Goal: Task Accomplishment & Management: Manage account settings

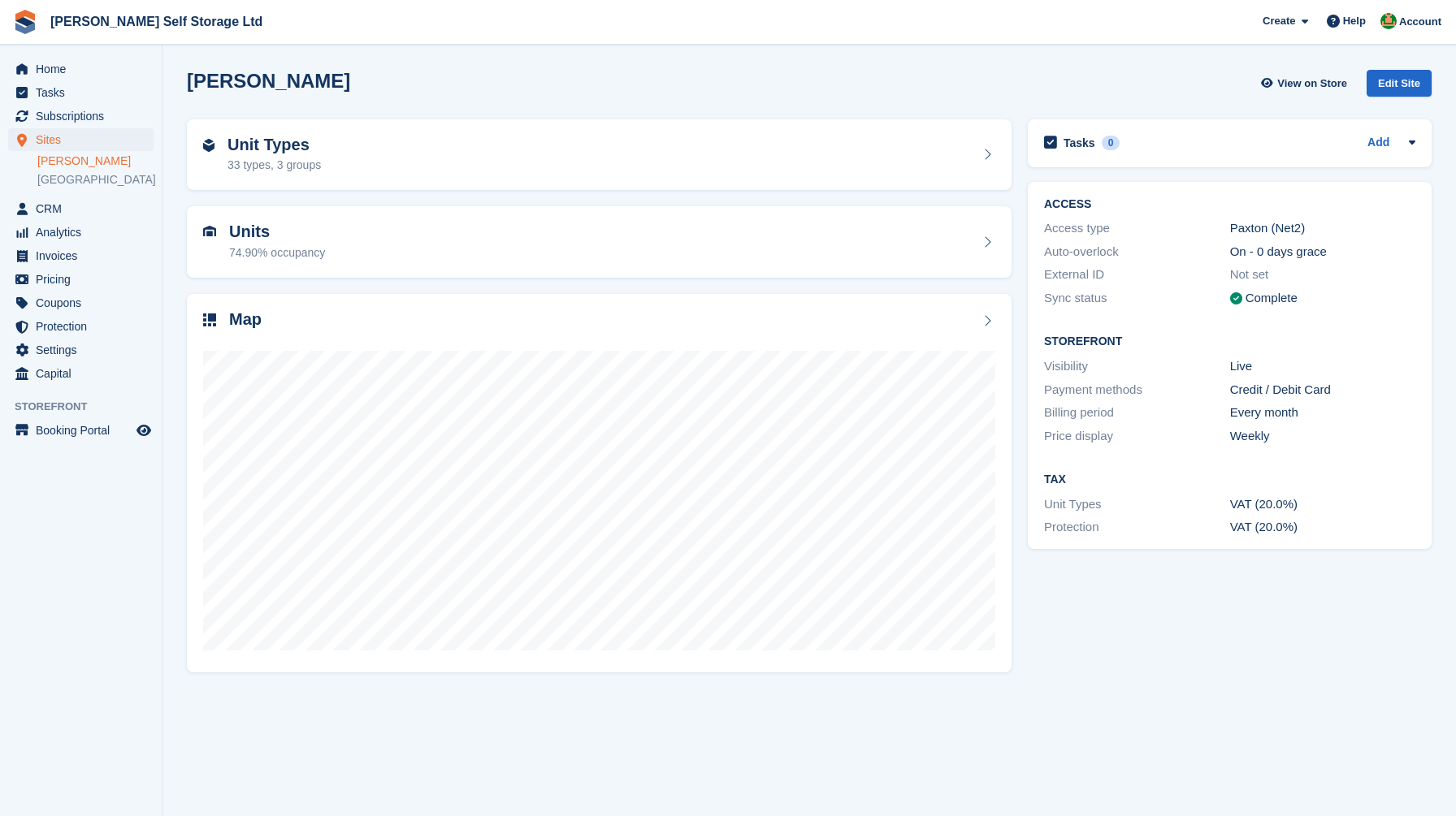
click at [940, 91] on div "Crosby View on Store Edit Site" at bounding box center [810, 83] width 1245 height 27
click at [65, 65] on span "Home" at bounding box center [84, 69] width 98 height 23
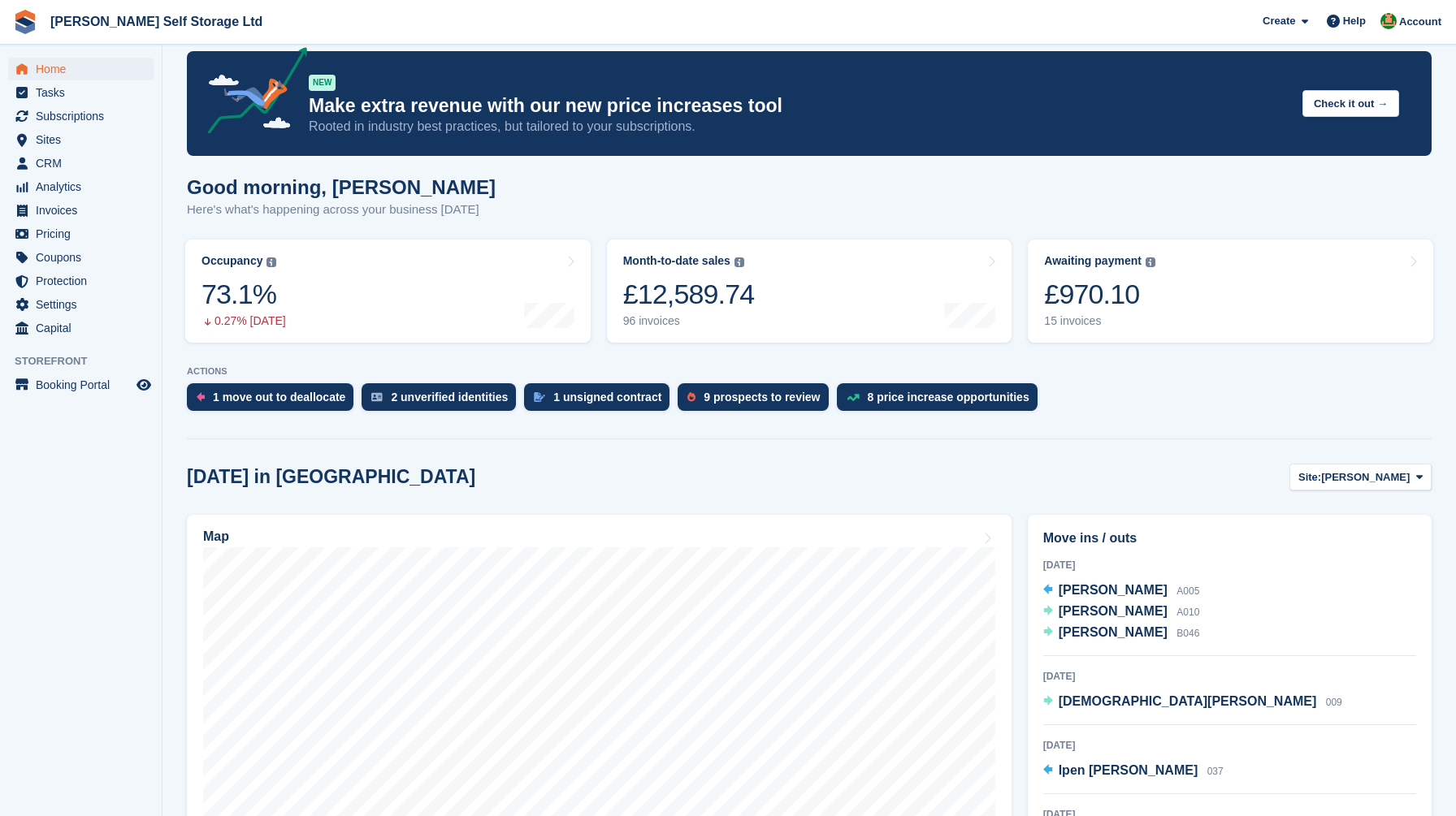
scroll to position [182, 0]
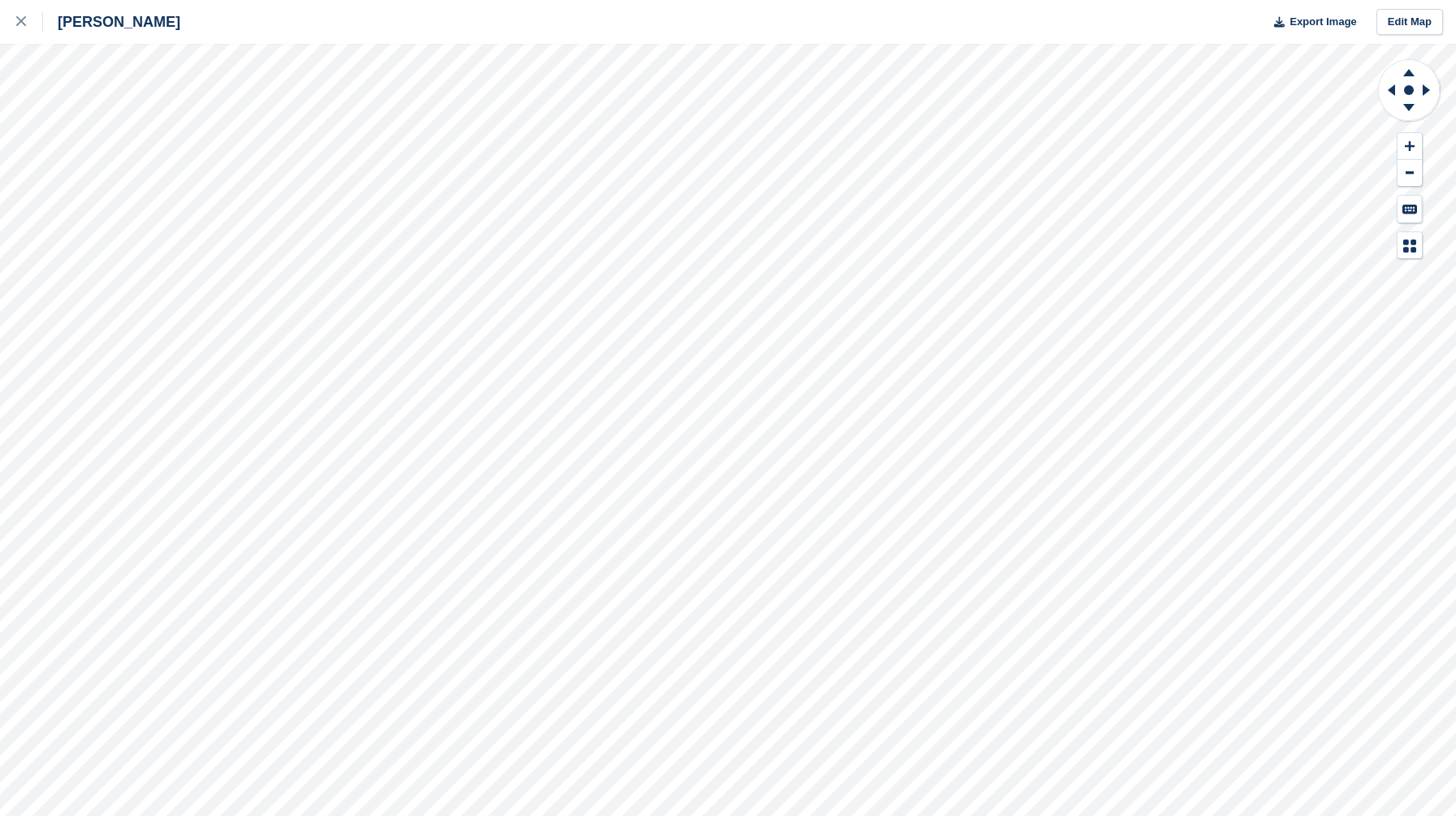
click at [38, 328] on div "Crosby Export Image Edit Map" at bounding box center [728, 408] width 1456 height 816
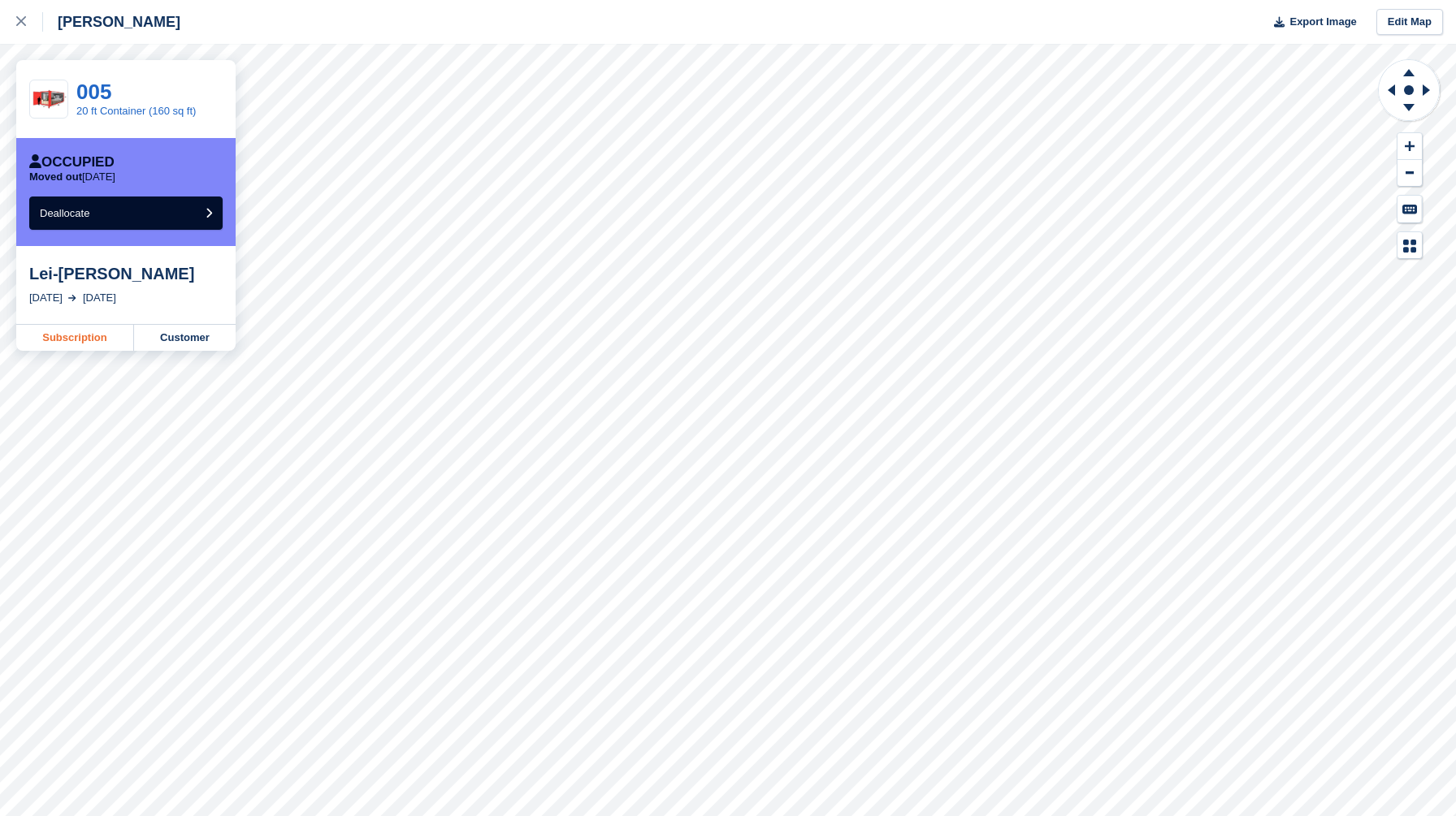
click at [86, 337] on link "Subscription" at bounding box center [75, 337] width 118 height 26
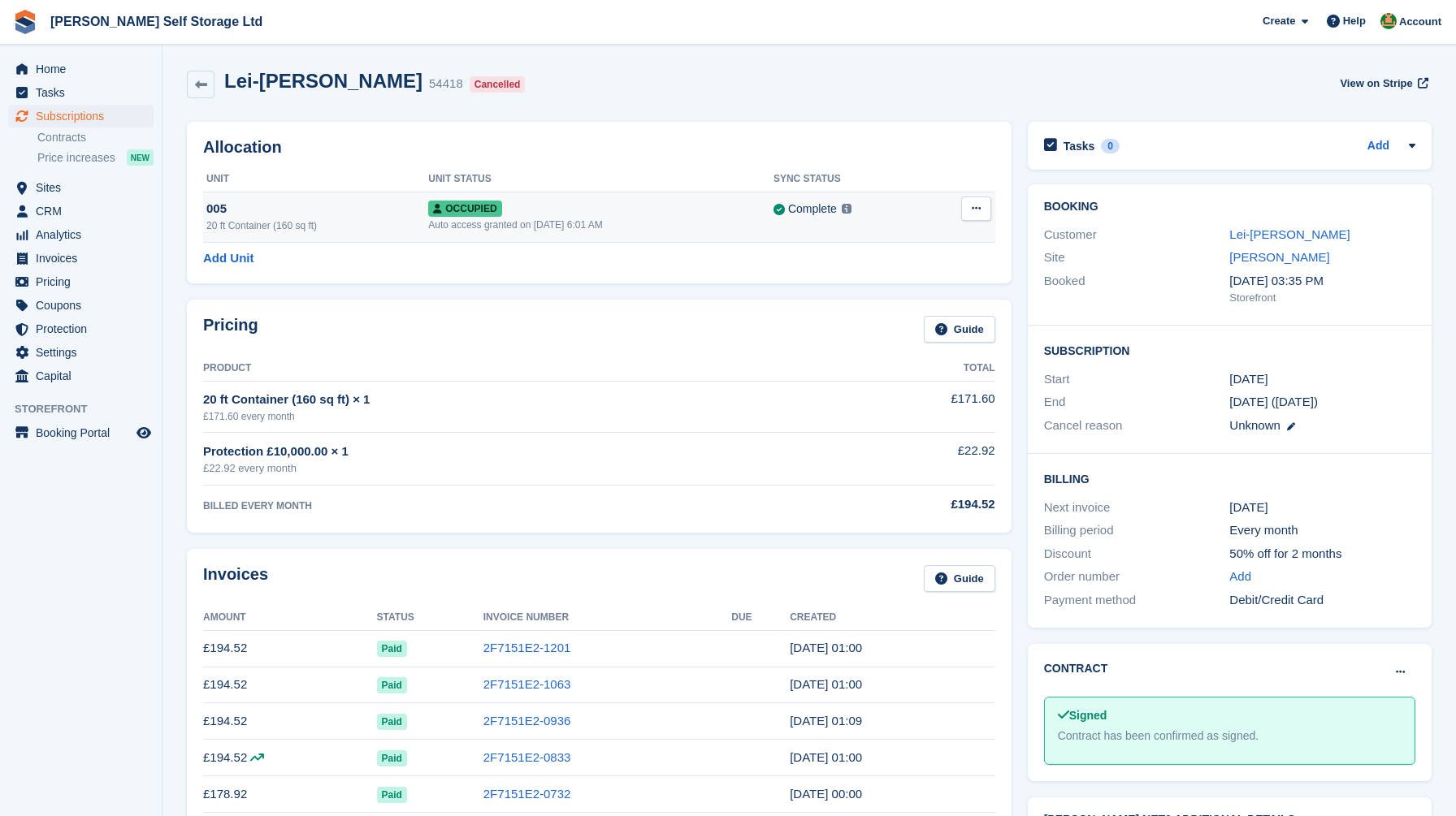
click at [985, 212] on button at bounding box center [977, 209] width 30 height 25
click at [949, 236] on p "Overlock" at bounding box center [913, 240] width 141 height 21
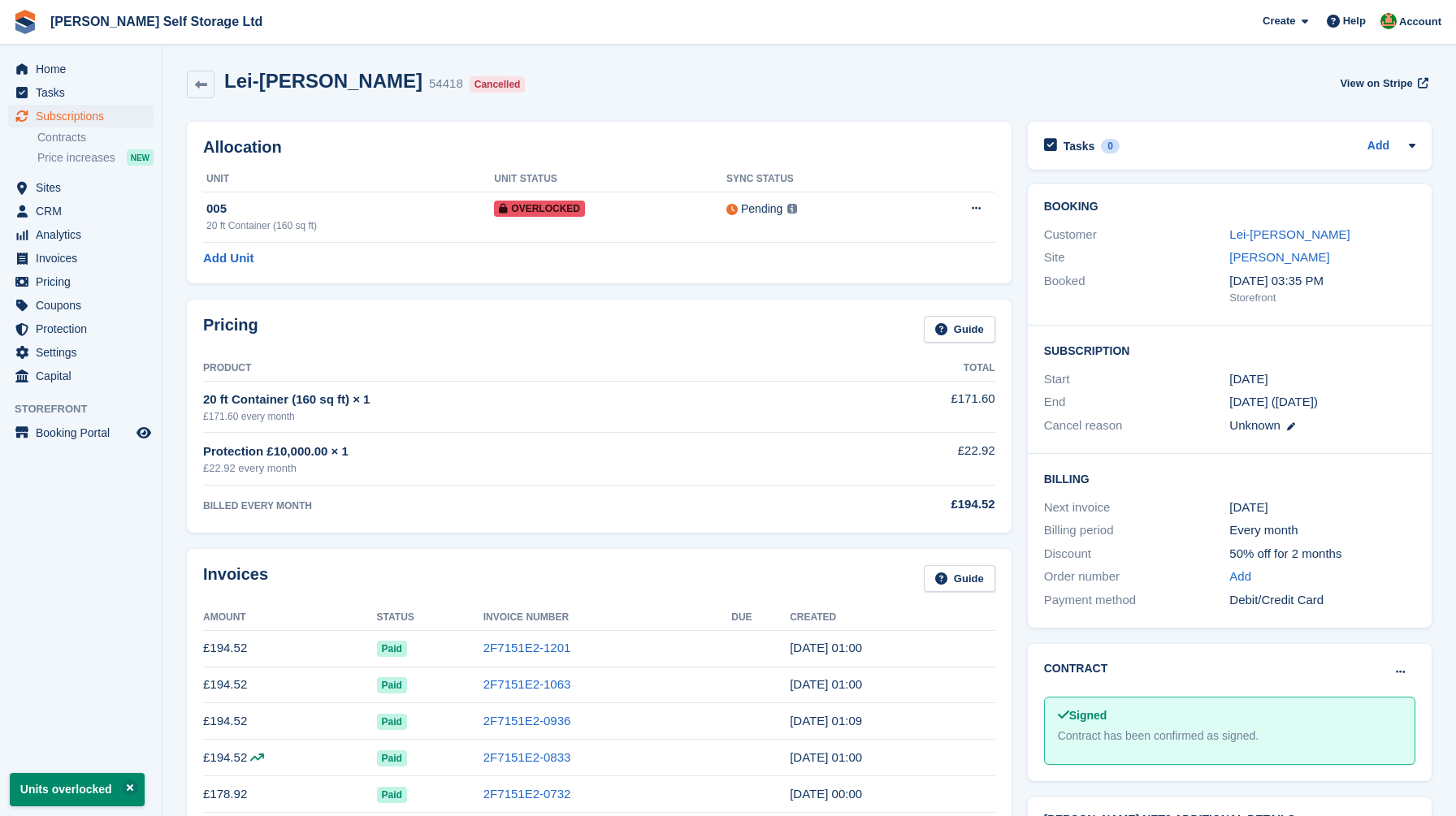
click at [706, 120] on div "Allocation Unit Unit Status Sync Status 005 20 ft Container (160 sq ft) Overloc…" at bounding box center [599, 202] width 841 height 177
click at [51, 67] on span "Home" at bounding box center [84, 69] width 98 height 23
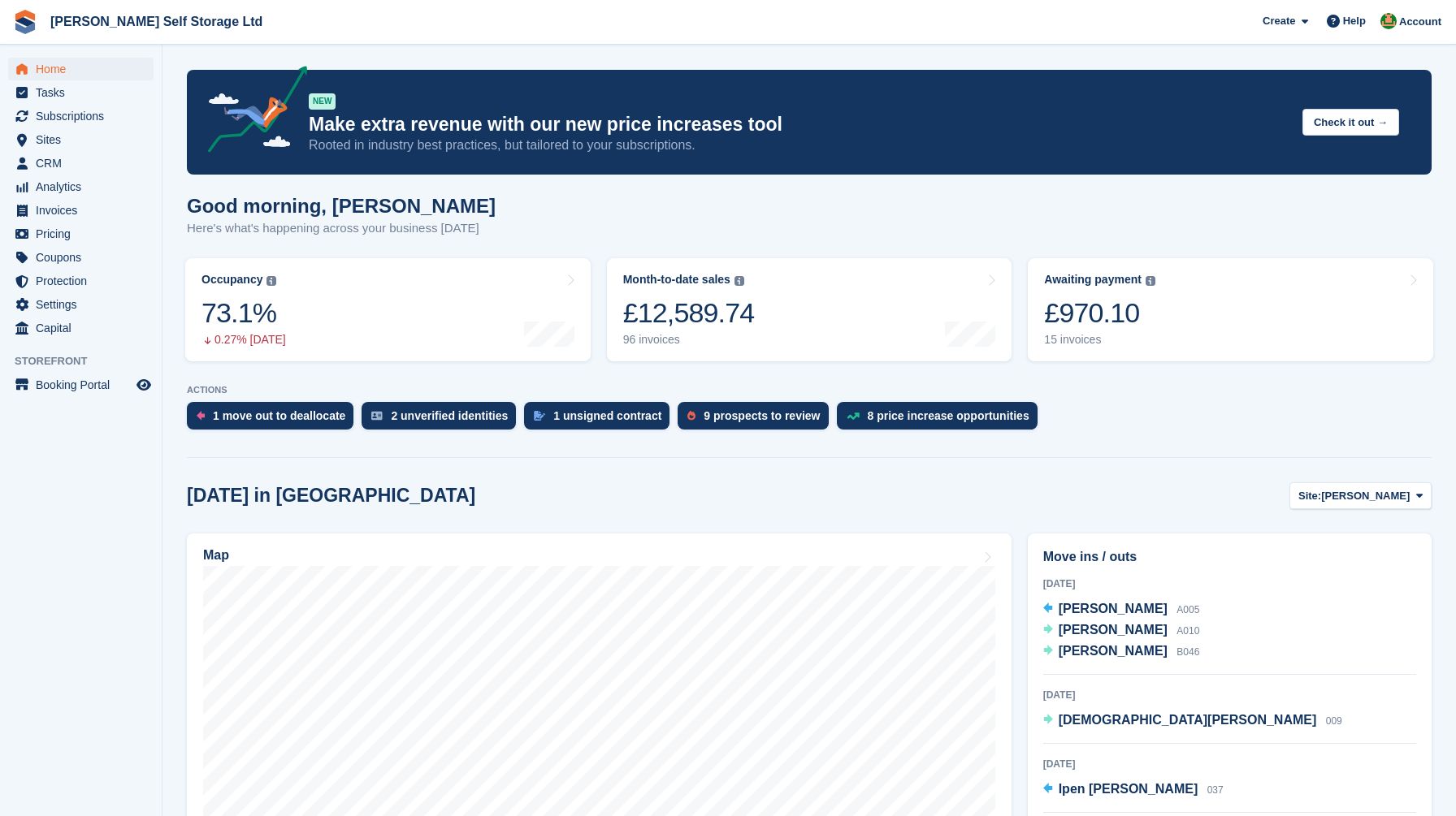
scroll to position [116, 0]
